Goal: Task Accomplishment & Management: Complete application form

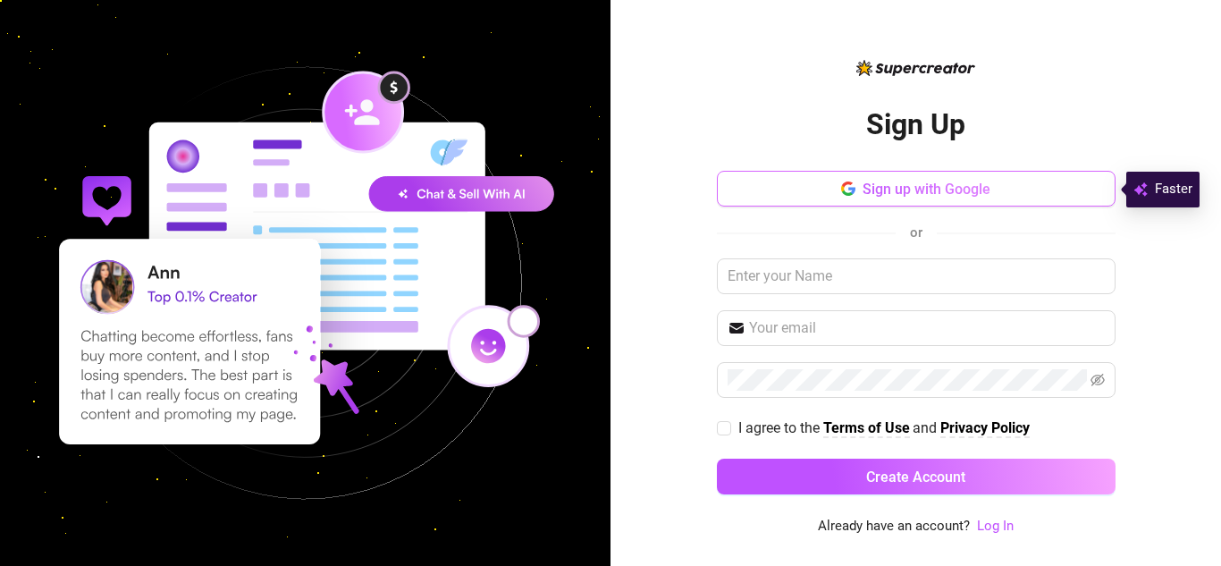
click at [913, 199] on button "Sign up with Google" at bounding box center [916, 189] width 399 height 36
